Goal: Task Accomplishment & Management: Use online tool/utility

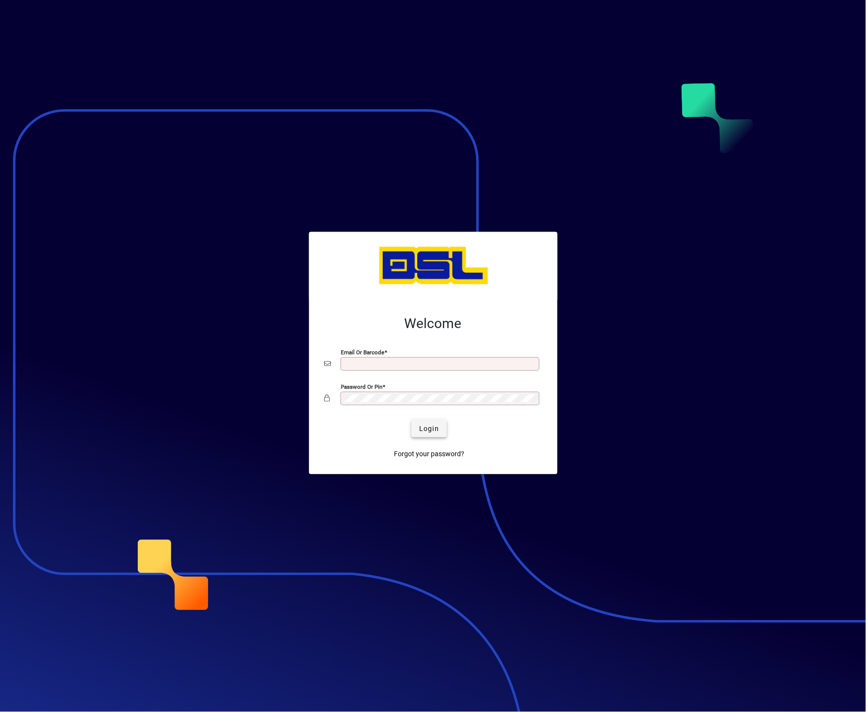
type input "**********"
click at [436, 434] on span "Login" at bounding box center [429, 429] width 20 height 10
